Goal: Check status: Check status

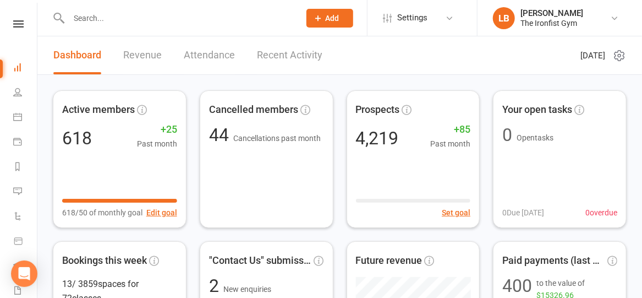
click at [13, 23] on icon at bounding box center [18, 23] width 10 height 7
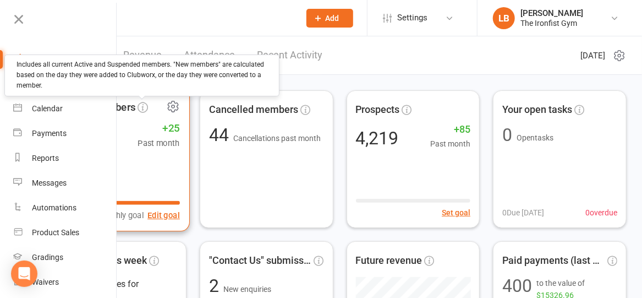
click at [141, 105] on icon at bounding box center [143, 107] width 10 height 10
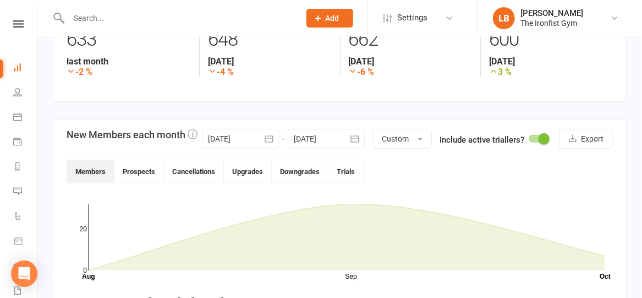
scroll to position [188, 0]
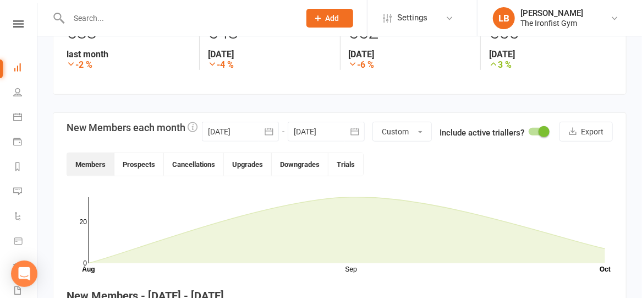
click at [274, 132] on icon "button" at bounding box center [268, 131] width 11 height 11
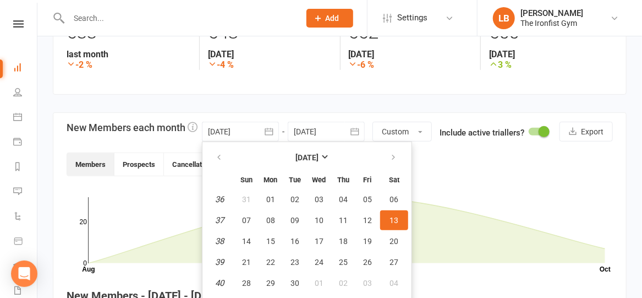
scroll to position [202, 0]
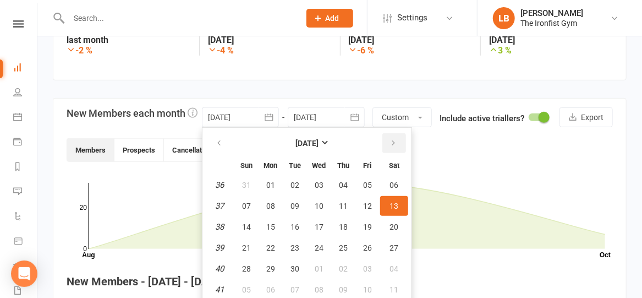
click at [387, 137] on button "button" at bounding box center [394, 143] width 24 height 20
click at [320, 180] on span "01" at bounding box center [319, 184] width 9 height 9
type input "[DATE]"
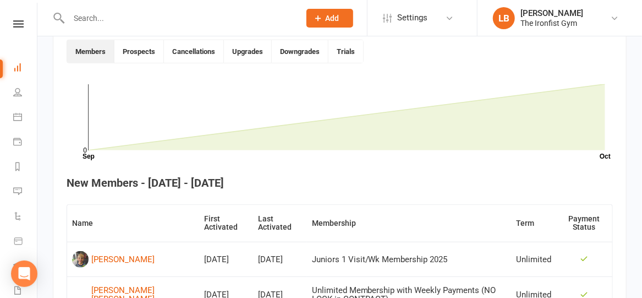
scroll to position [0, 0]
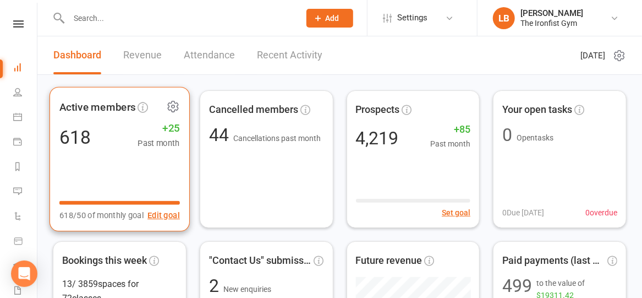
click at [171, 107] on icon at bounding box center [173, 107] width 14 height 14
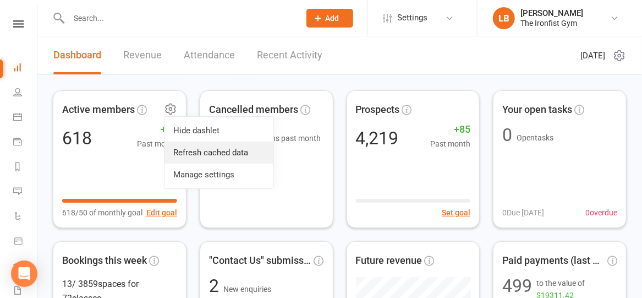
click at [197, 152] on link "Refresh cached data" at bounding box center [218, 152] width 109 height 22
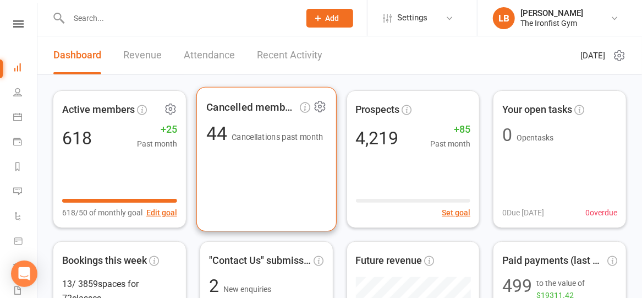
click at [304, 113] on span "Cancelled members" at bounding box center [258, 106] width 104 height 16
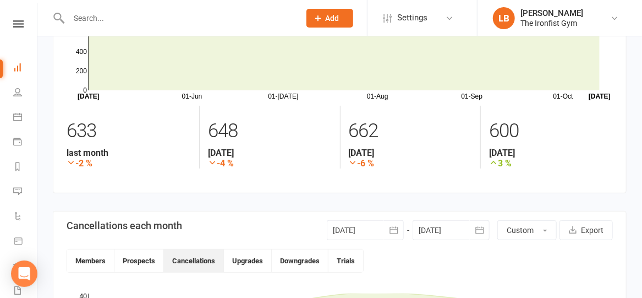
scroll to position [89, 0]
click at [398, 230] on icon "button" at bounding box center [393, 230] width 11 height 11
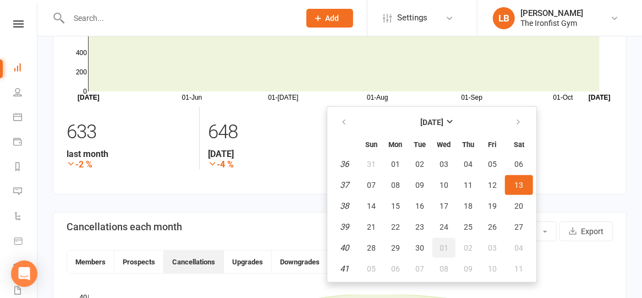
click at [438, 248] on button "01" at bounding box center [443, 248] width 23 height 20
type input "[DATE]"
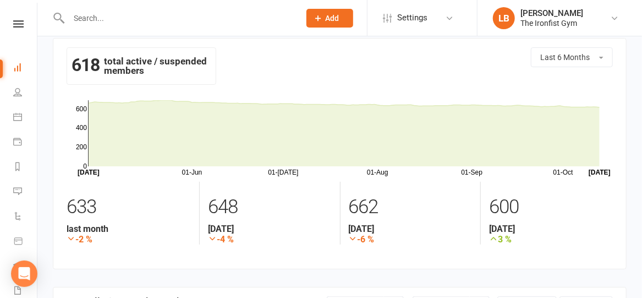
scroll to position [0, 0]
